Goal: Find specific page/section: Find specific page/section

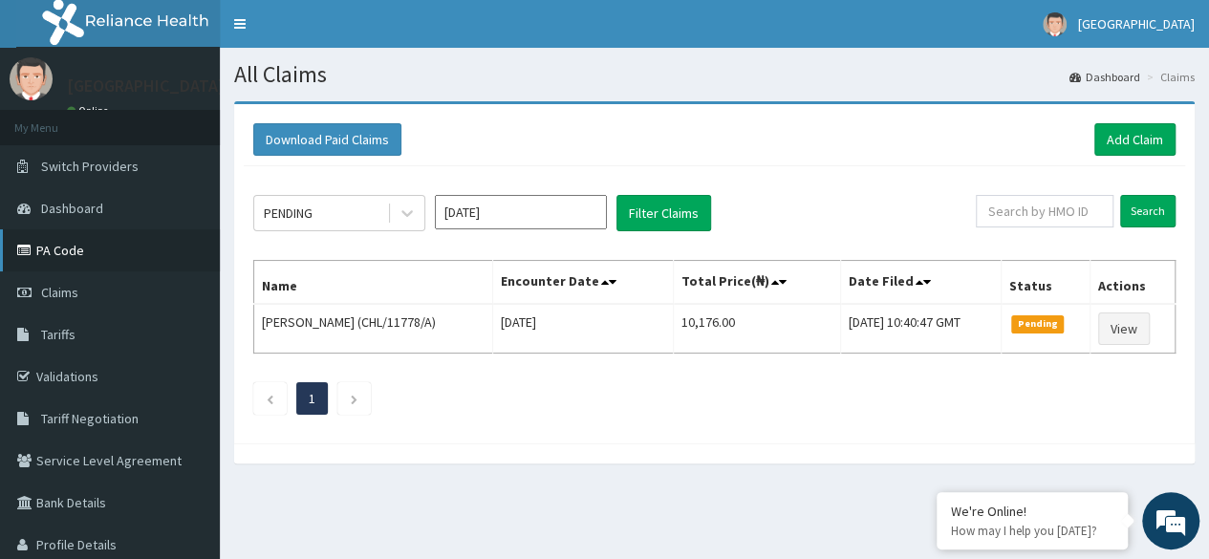
click at [41, 256] on link "PA Code" at bounding box center [110, 250] width 220 height 42
click at [41, 255] on link "PA Code" at bounding box center [110, 250] width 220 height 42
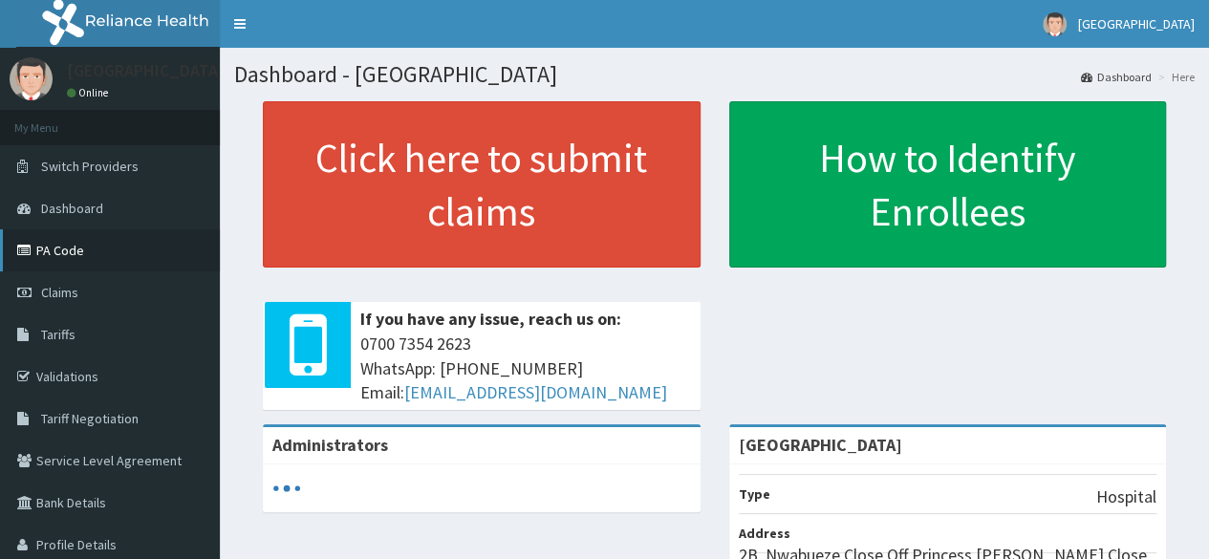
click at [64, 244] on link "PA Code" at bounding box center [110, 250] width 220 height 42
